Goal: Find specific page/section: Find specific page/section

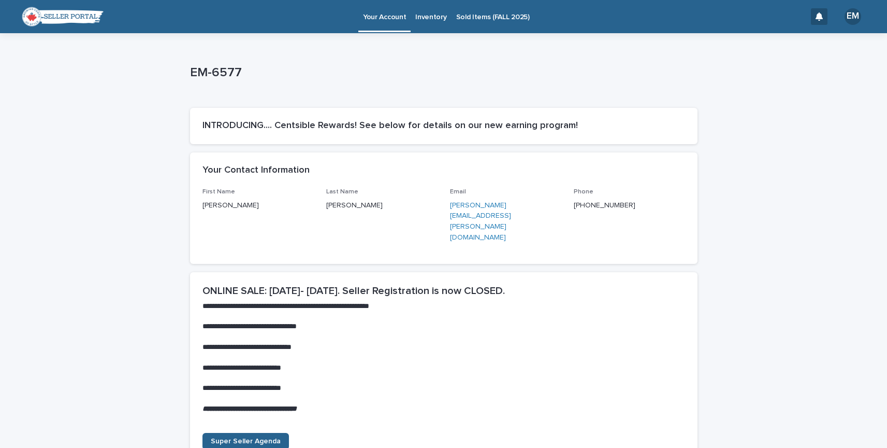
click at [474, 17] on p "Sold Items (FALL 2025)" at bounding box center [493, 11] width 74 height 22
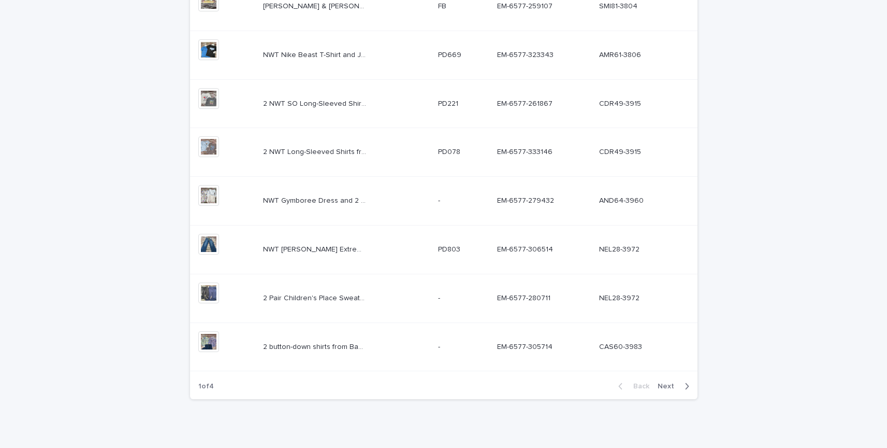
scroll to position [355, 0]
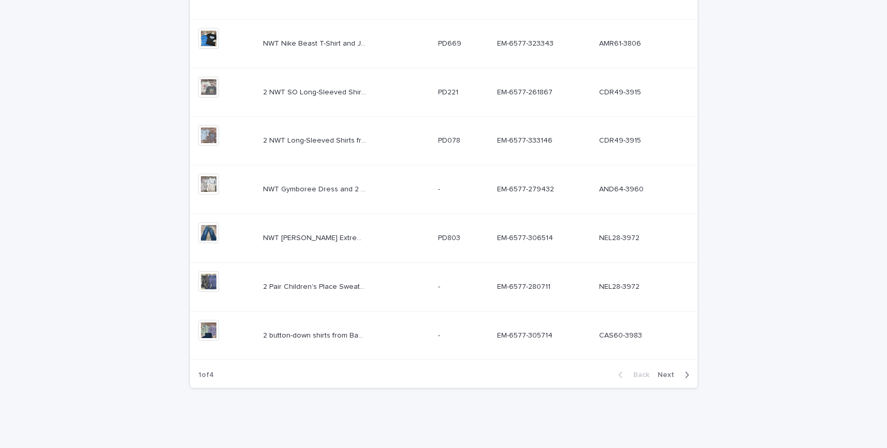
click at [665, 374] on span "Next" at bounding box center [669, 374] width 23 height 7
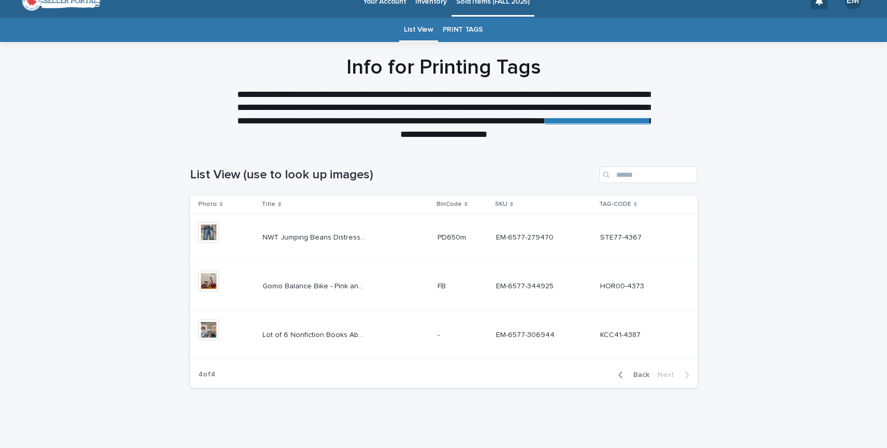
scroll to position [16, 0]
